Goal: Transaction & Acquisition: Obtain resource

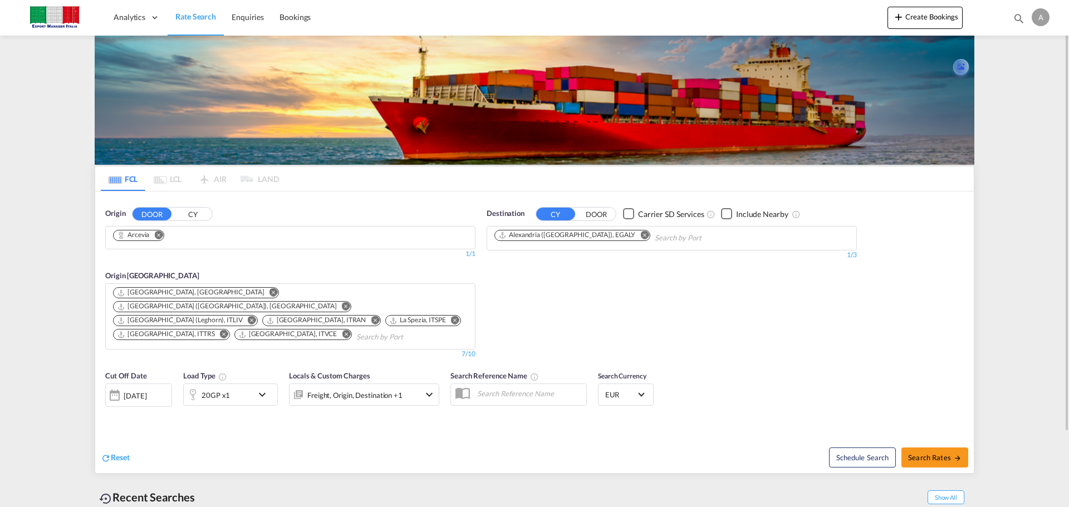
click at [160, 235] on md-icon "Remove" at bounding box center [158, 234] width 8 height 8
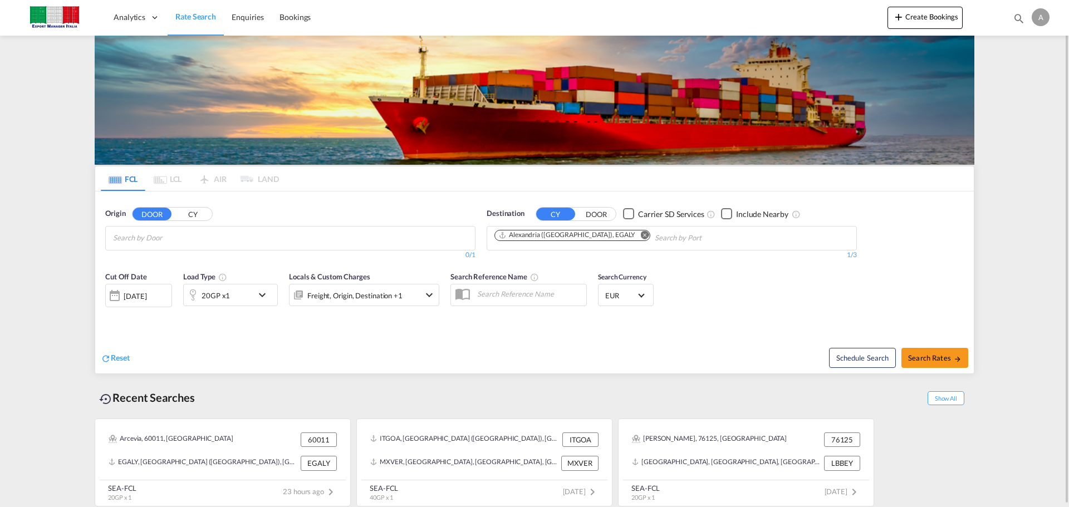
drag, startPoint x: 618, startPoint y: 235, endPoint x: 341, endPoint y: 239, distance: 276.6
click at [640, 235] on md-icon "Remove" at bounding box center [644, 234] width 8 height 8
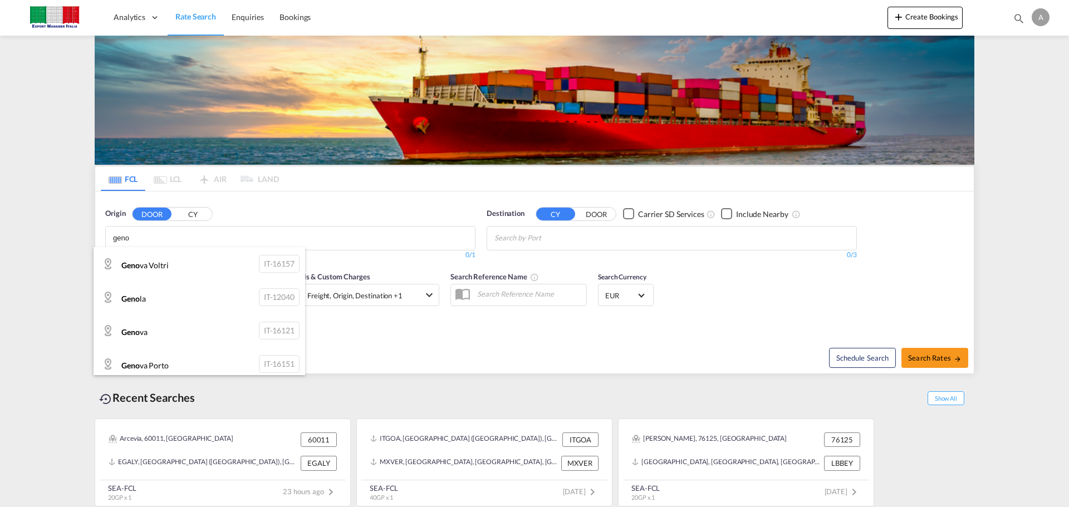
type input "geno"
click at [196, 215] on button "CY" at bounding box center [192, 214] width 39 height 13
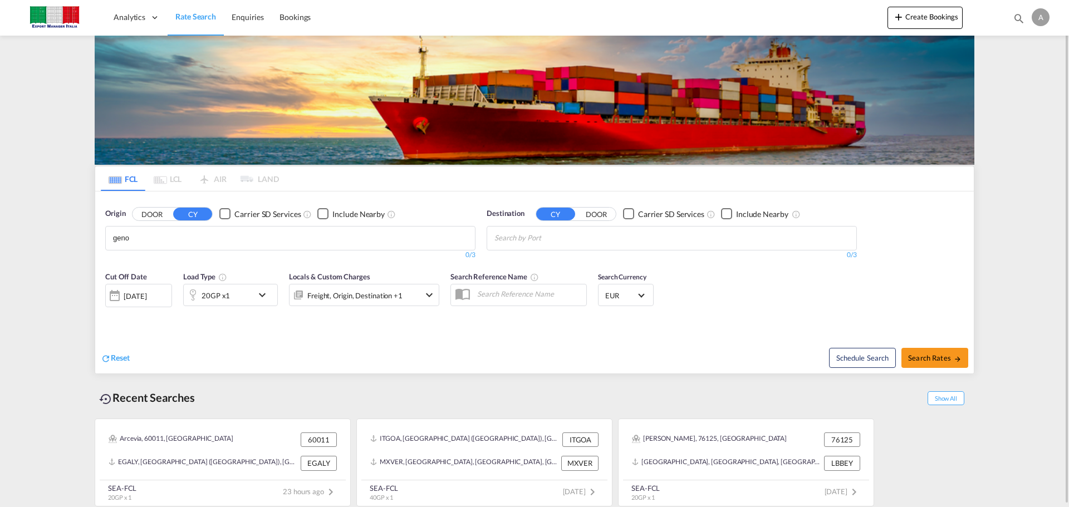
click at [175, 234] on body "Analytics Dashboard Rate Search Enquiries Bookings Analytics" at bounding box center [534, 253] width 1069 height 507
click at [165, 289] on div "Geno la Italy ITGNL" at bounding box center [199, 297] width 211 height 33
click at [206, 235] on md-icon "Remove" at bounding box center [210, 234] width 8 height 8
click at [179, 237] on body "Analytics Dashboard Rate Search Enquiries Bookings Analytics" at bounding box center [534, 253] width 1069 height 507
type input "[GEOGRAPHIC_DATA]"
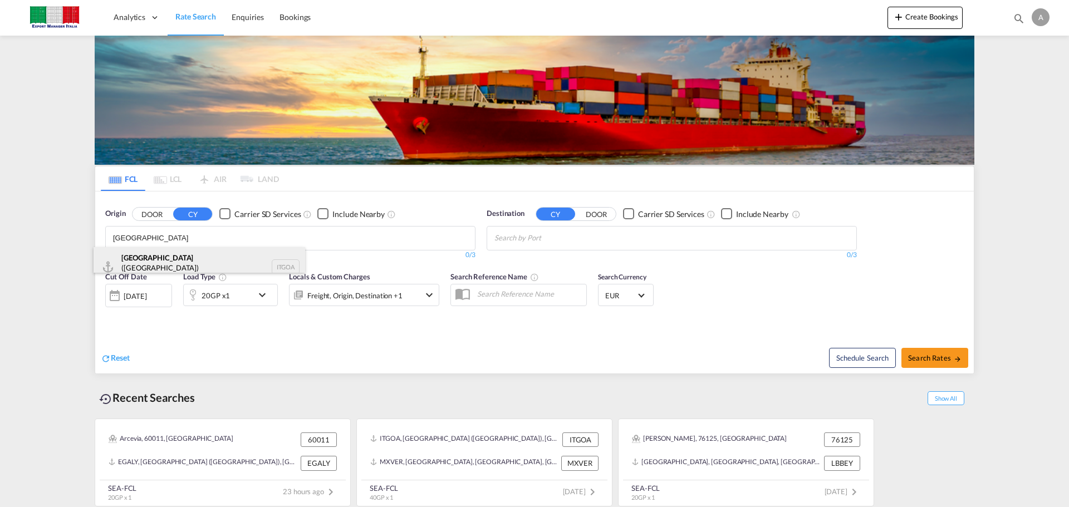
click at [179, 264] on div "[GEOGRAPHIC_DATA] ([GEOGRAPHIC_DATA]) [GEOGRAPHIC_DATA] ITGOA" at bounding box center [199, 267] width 211 height 40
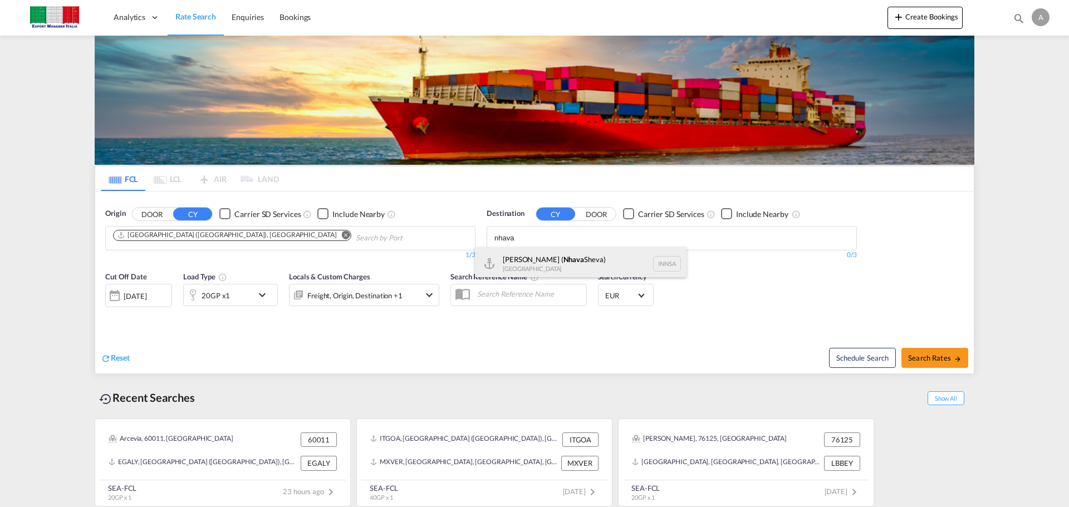
type input "nhava"
click at [563, 258] on div "[PERSON_NAME] ( [GEOGRAPHIC_DATA]) [GEOGRAPHIC_DATA] [GEOGRAPHIC_DATA]" at bounding box center [580, 263] width 211 height 33
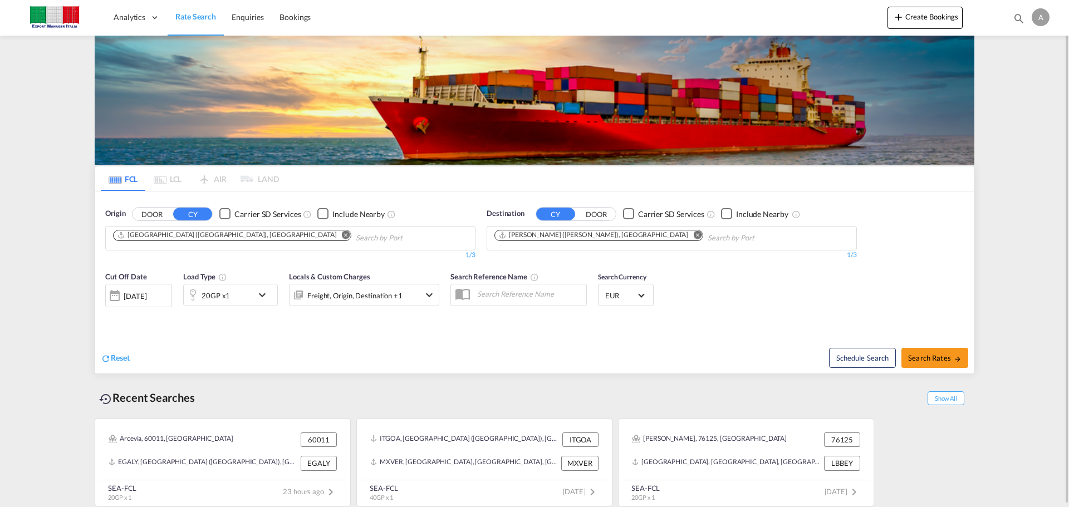
click at [263, 297] on md-icon "icon-chevron-down" at bounding box center [264, 294] width 19 height 13
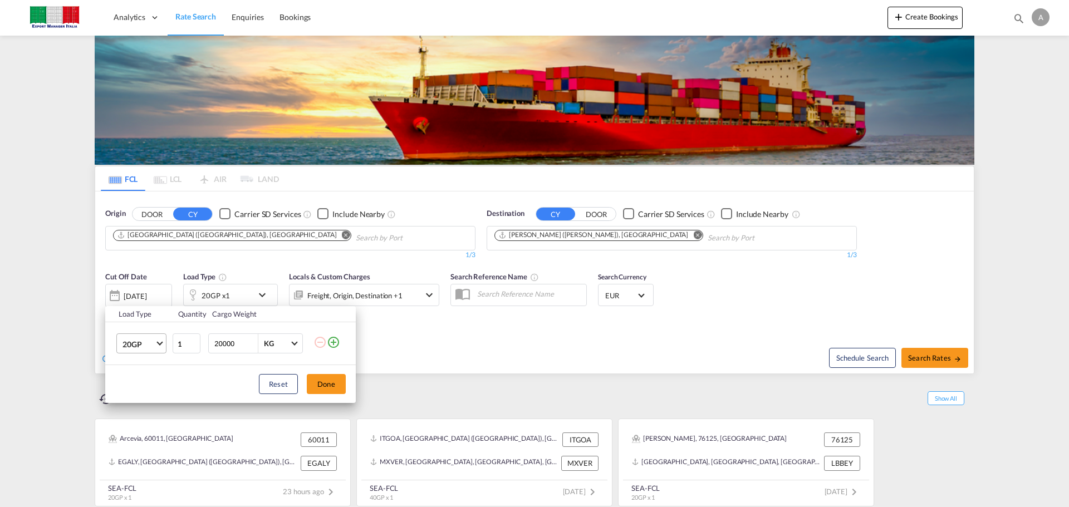
click at [160, 343] on span "Choose: \a20GP" at bounding box center [159, 343] width 6 height 6
drag, startPoint x: 154, startPoint y: 397, endPoint x: 166, endPoint y: 394, distance: 12.7
click at [154, 397] on md-option "40HC" at bounding box center [152, 397] width 76 height 27
click at [328, 380] on button "Done" at bounding box center [326, 384] width 39 height 20
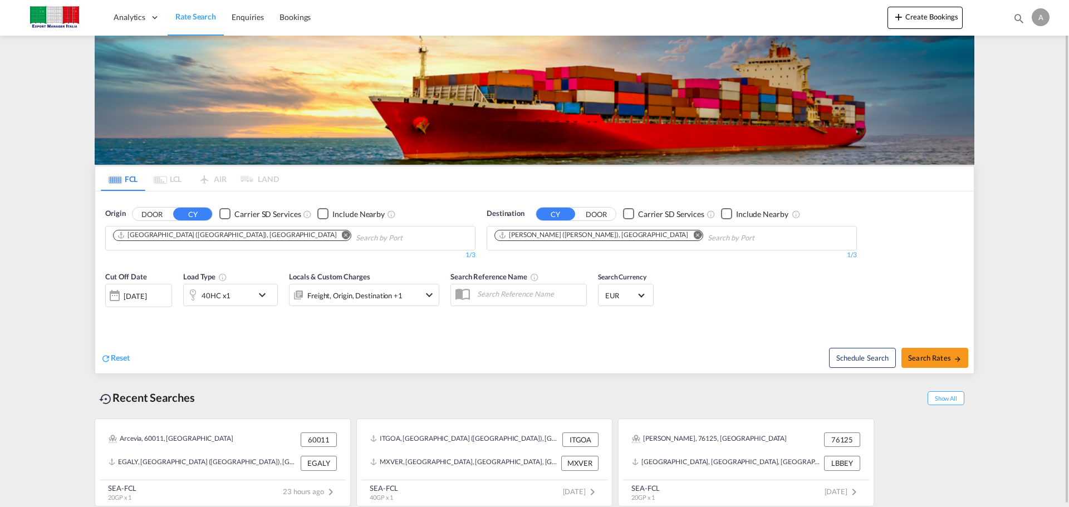
click at [643, 291] on md-select-value "EUR" at bounding box center [625, 295] width 43 height 16
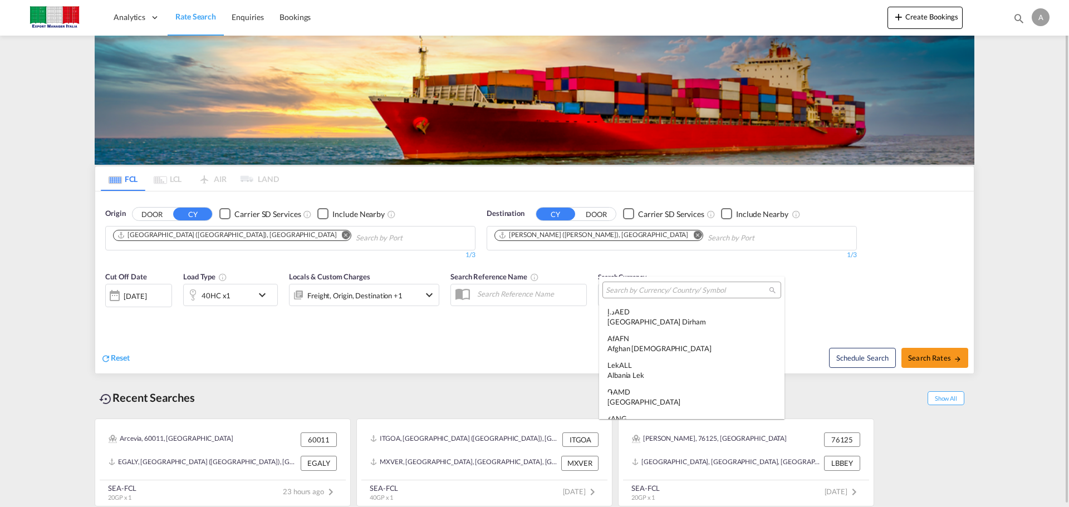
scroll to position [1118, 0]
click at [638, 291] on input "search" at bounding box center [687, 291] width 163 height 10
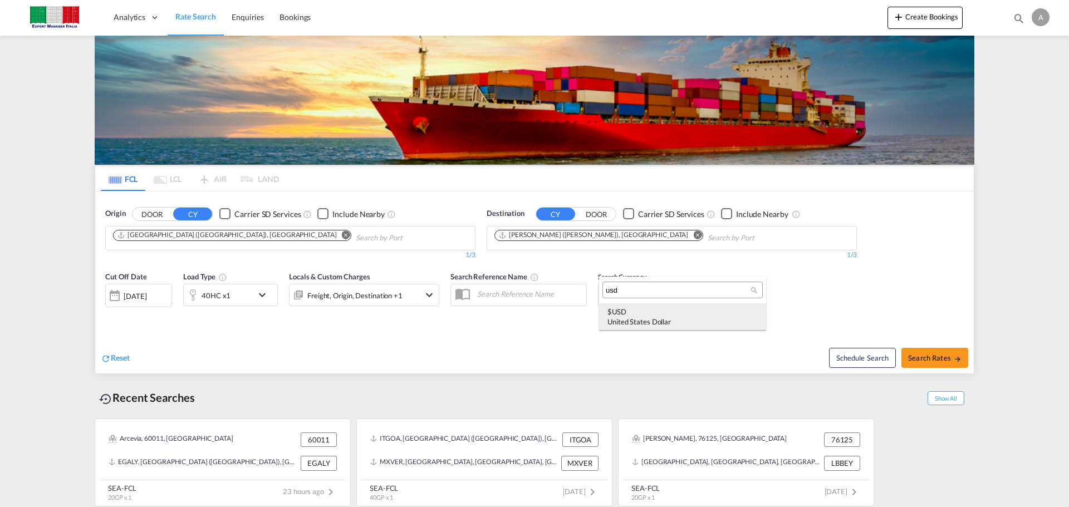
type input "usd"
click at [643, 318] on div "United States Dollar" at bounding box center [682, 322] width 150 height 10
click at [769, 347] on div "Schedule Search Search Rates" at bounding box center [755, 352] width 436 height 43
click at [948, 361] on span "Search Rates" at bounding box center [934, 357] width 53 height 9
type input "ITGOA to INNSA / [DATE]"
